Goal: Task Accomplishment & Management: Use online tool/utility

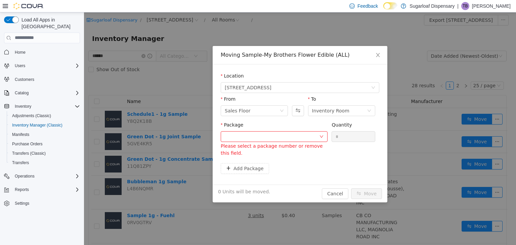
scroll to position [339, 0]
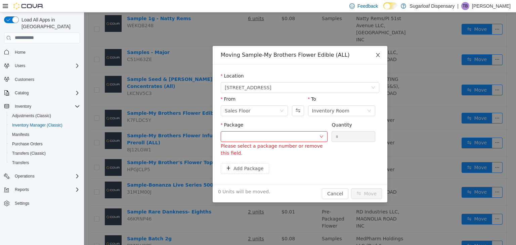
click at [378, 57] on icon "icon: close" at bounding box center [377, 54] width 5 height 5
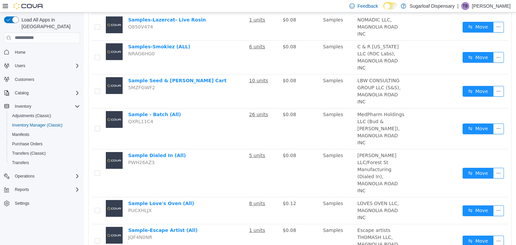
scroll to position [618, 0]
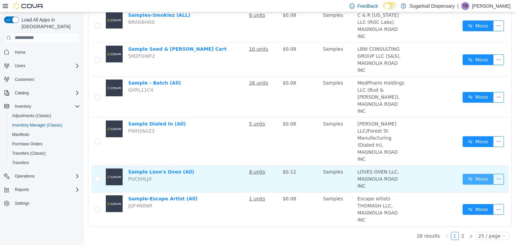
click at [475, 177] on button "Move" at bounding box center [478, 179] width 31 height 11
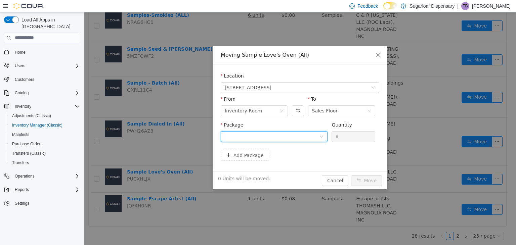
click at [321, 132] on div at bounding box center [274, 136] width 107 height 11
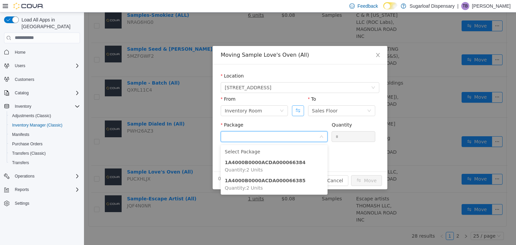
click at [296, 111] on button "Swap" at bounding box center [298, 110] width 12 height 11
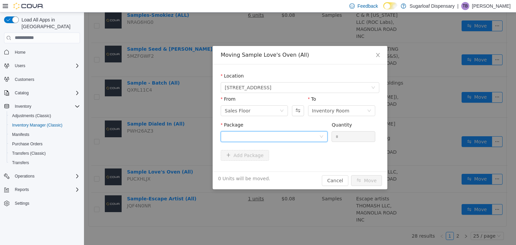
click at [311, 136] on div at bounding box center [272, 136] width 94 height 10
click at [352, 156] on form "Location [STREET_ADDRESS] From Sales Floor To Inventory Room Package Quantity *…" at bounding box center [300, 117] width 159 height 91
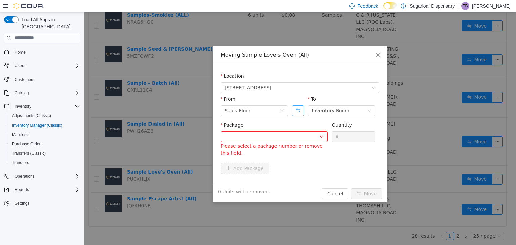
click at [297, 113] on button "Swap" at bounding box center [298, 110] width 12 height 11
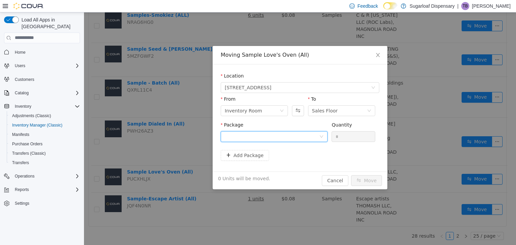
click at [300, 138] on div at bounding box center [272, 136] width 94 height 10
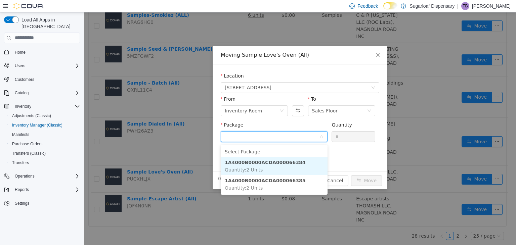
click at [296, 164] on li "1A4000B0000ACDA000066384 Quantity : 2 Units" at bounding box center [274, 166] width 107 height 18
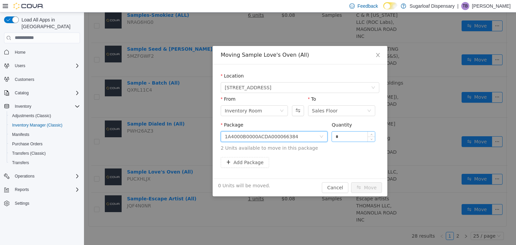
click at [347, 133] on input "*" at bounding box center [353, 136] width 43 height 10
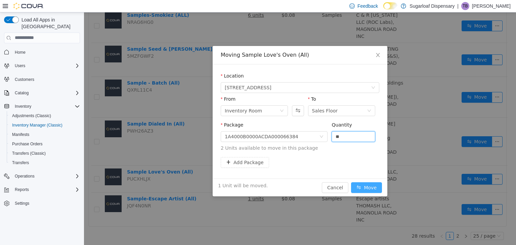
type input "*"
click at [369, 186] on button "Move" at bounding box center [366, 187] width 31 height 11
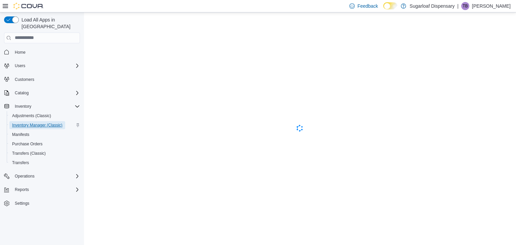
click at [38, 121] on span "Inventory Manager (Classic)" at bounding box center [37, 125] width 50 height 8
